Goal: Check status

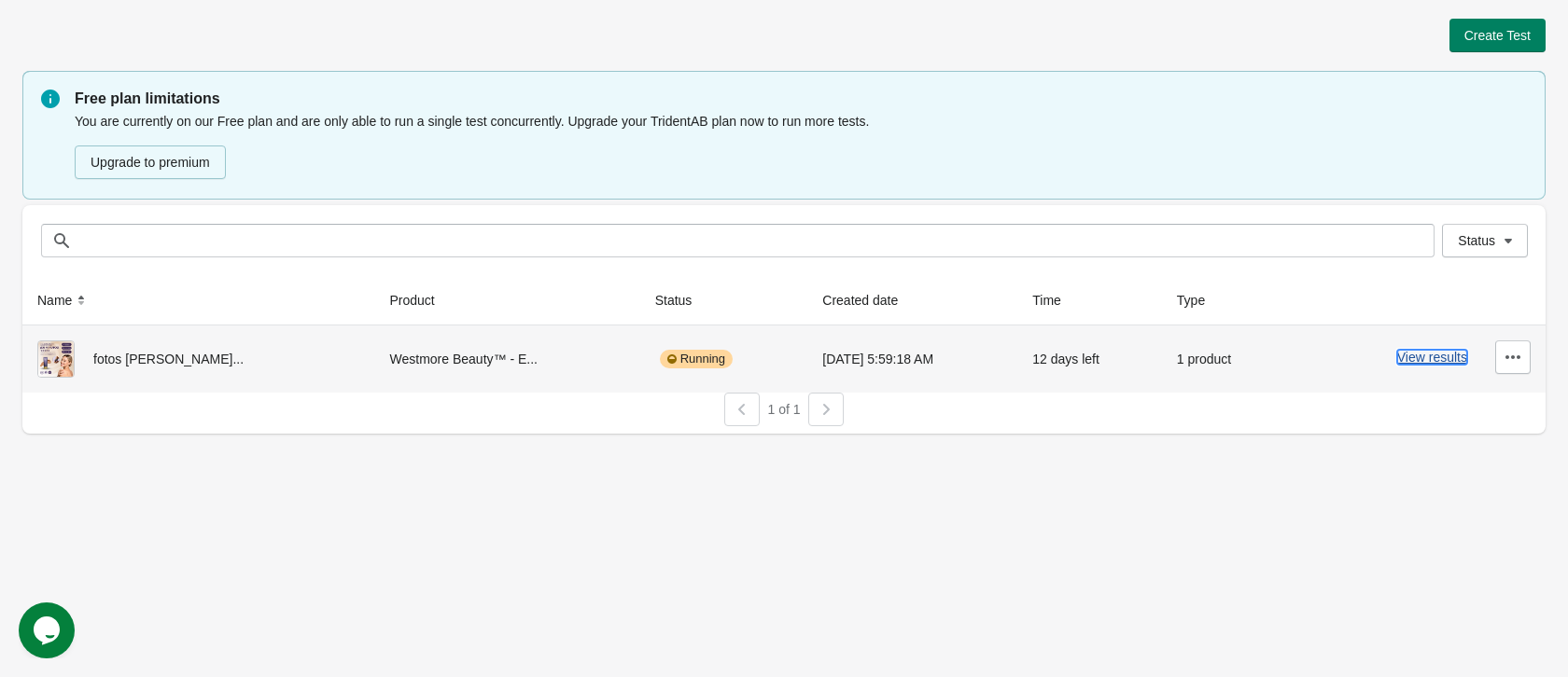
click at [1411, 358] on button "View results" at bounding box center [1432, 357] width 70 height 15
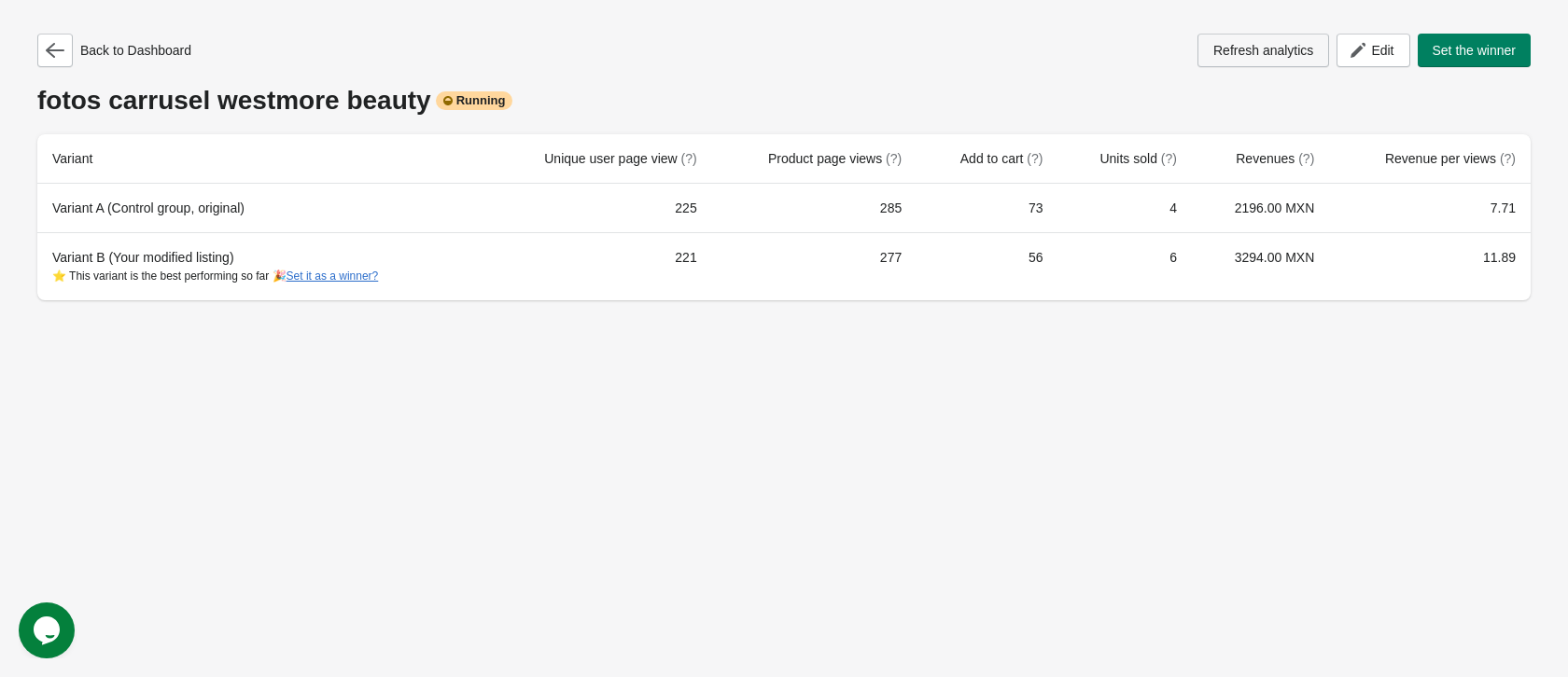
click at [1241, 48] on span "Refresh analytics" at bounding box center [1264, 50] width 100 height 15
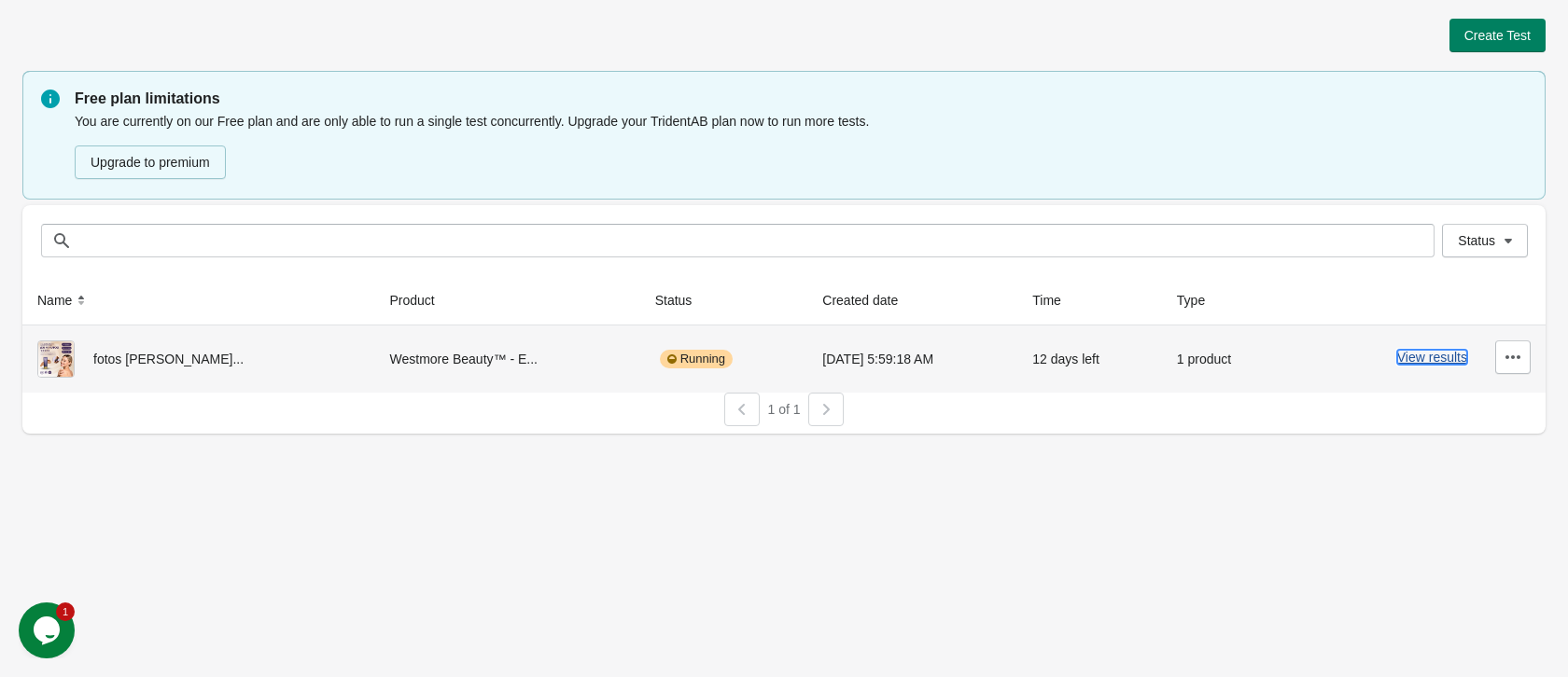
click at [1412, 358] on button "View results" at bounding box center [1432, 357] width 70 height 15
